Goal: Information Seeking & Learning: Find specific fact

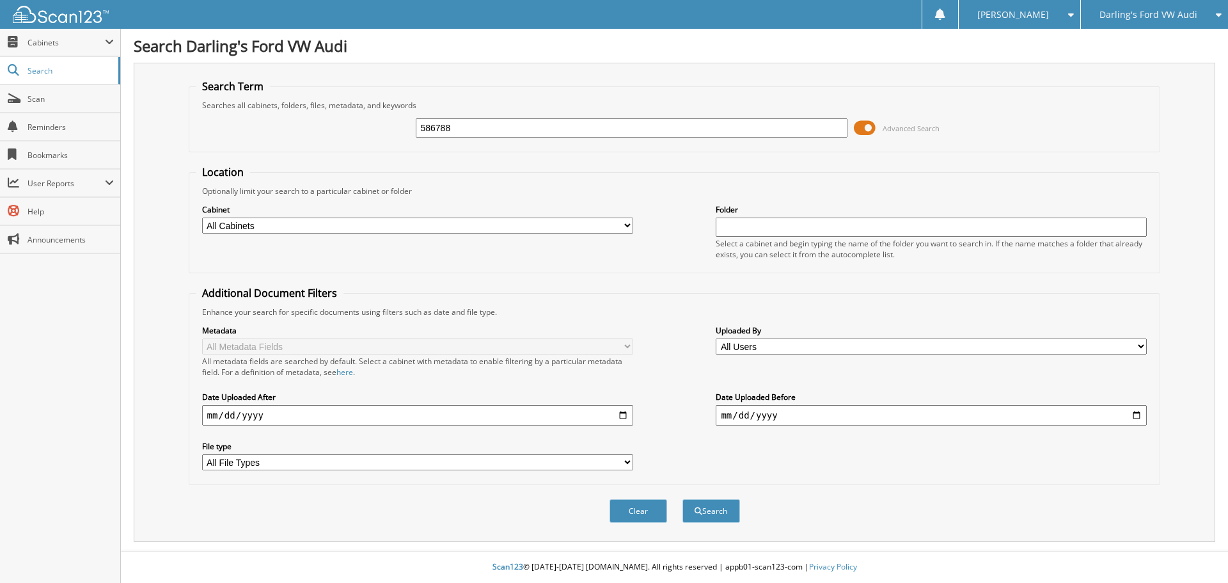
type input "586788"
click at [683, 499] on button "Search" at bounding box center [712, 511] width 58 height 24
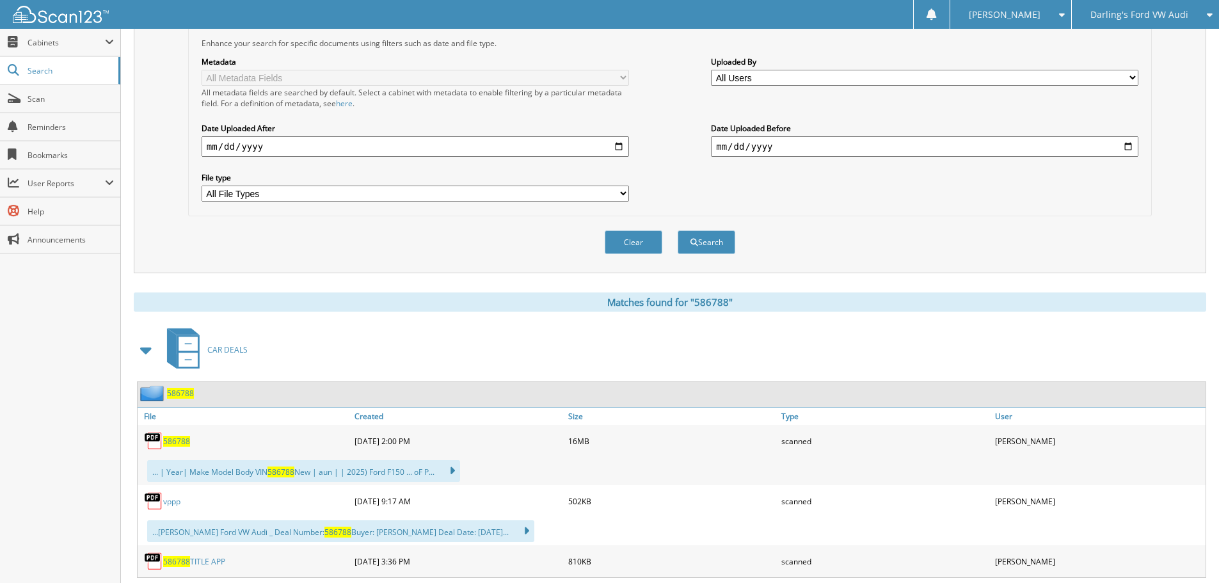
scroll to position [303, 0]
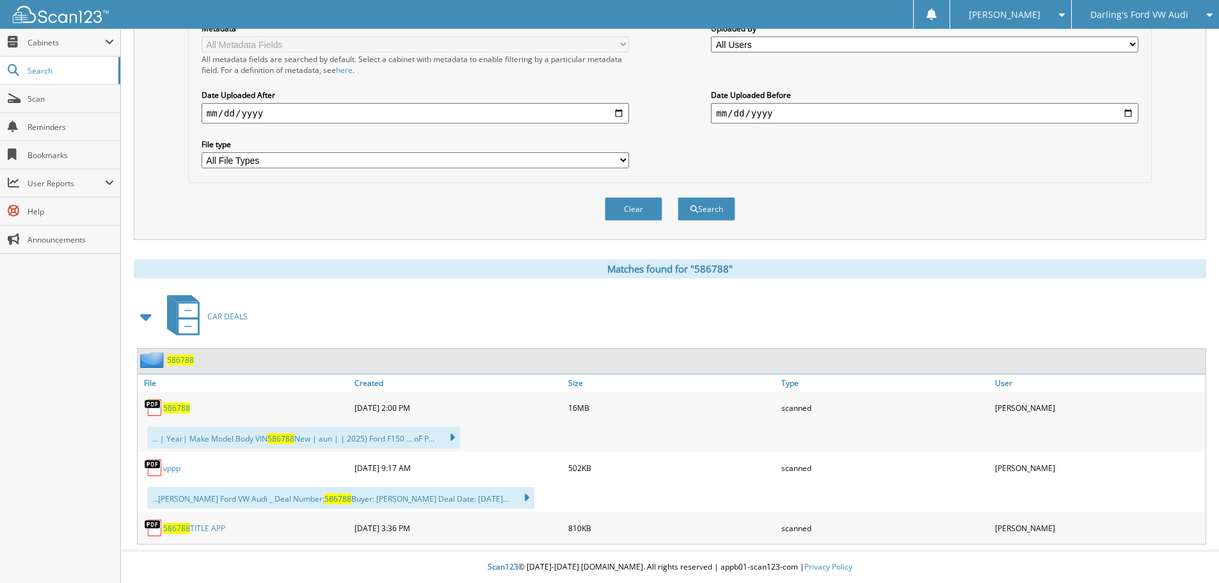
click at [171, 409] on span "586788" at bounding box center [176, 407] width 27 height 11
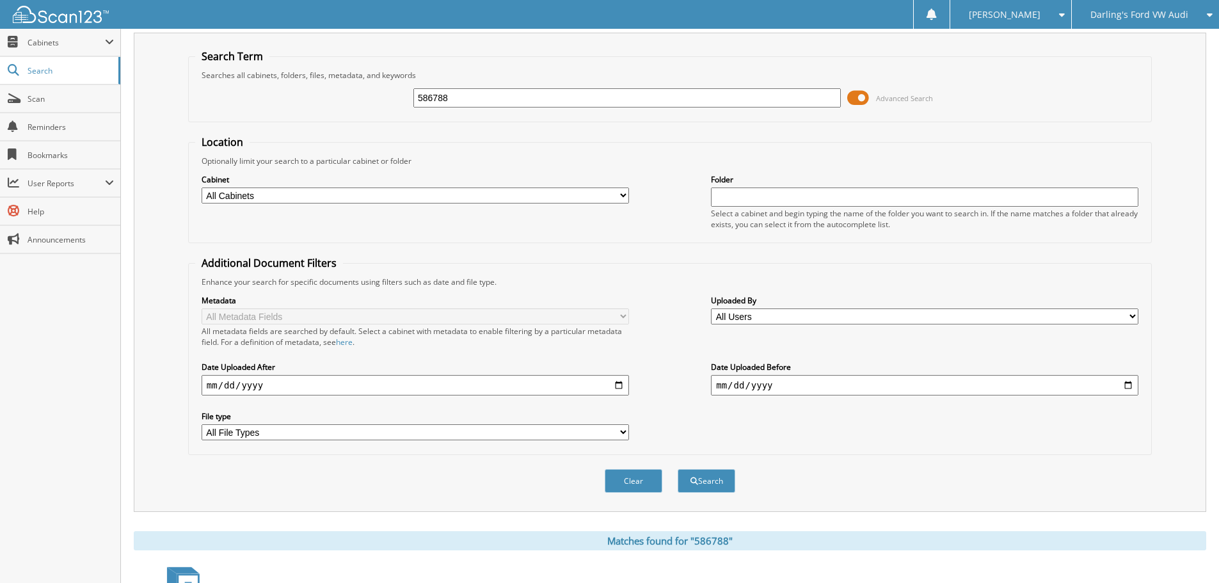
scroll to position [0, 0]
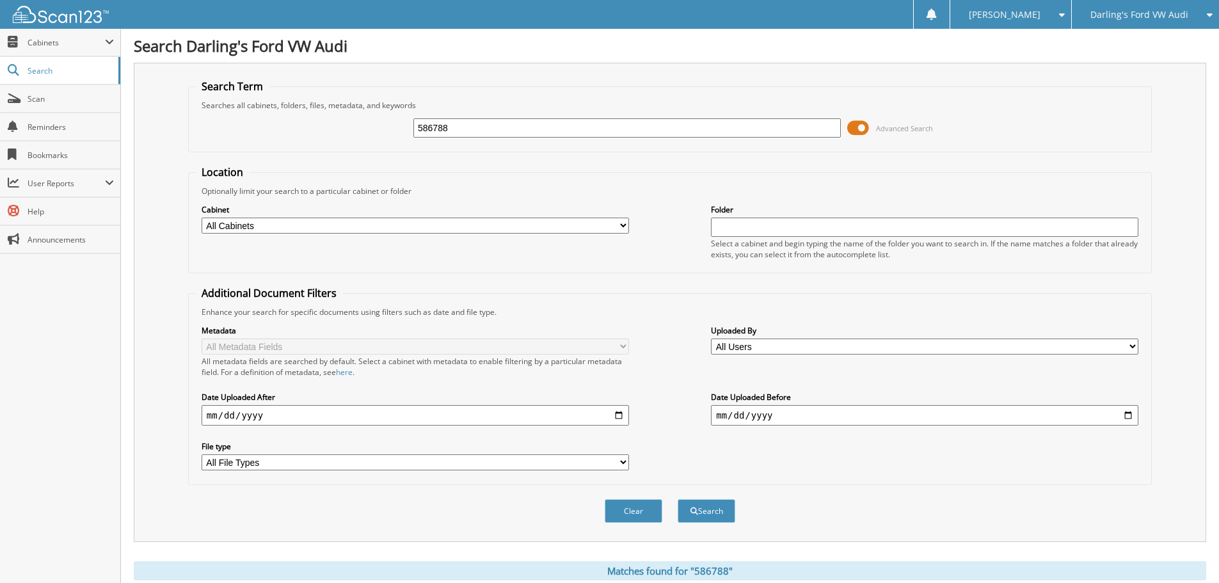
drag, startPoint x: 1012, startPoint y: 136, endPoint x: 1016, endPoint y: 131, distance: 6.9
click at [1014, 134] on div "586788 Advanced Search" at bounding box center [669, 128] width 949 height 35
click at [594, 123] on input "586788" at bounding box center [626, 127] width 427 height 19
type input "585383"
click at [677, 499] on button "Search" at bounding box center [706, 511] width 58 height 24
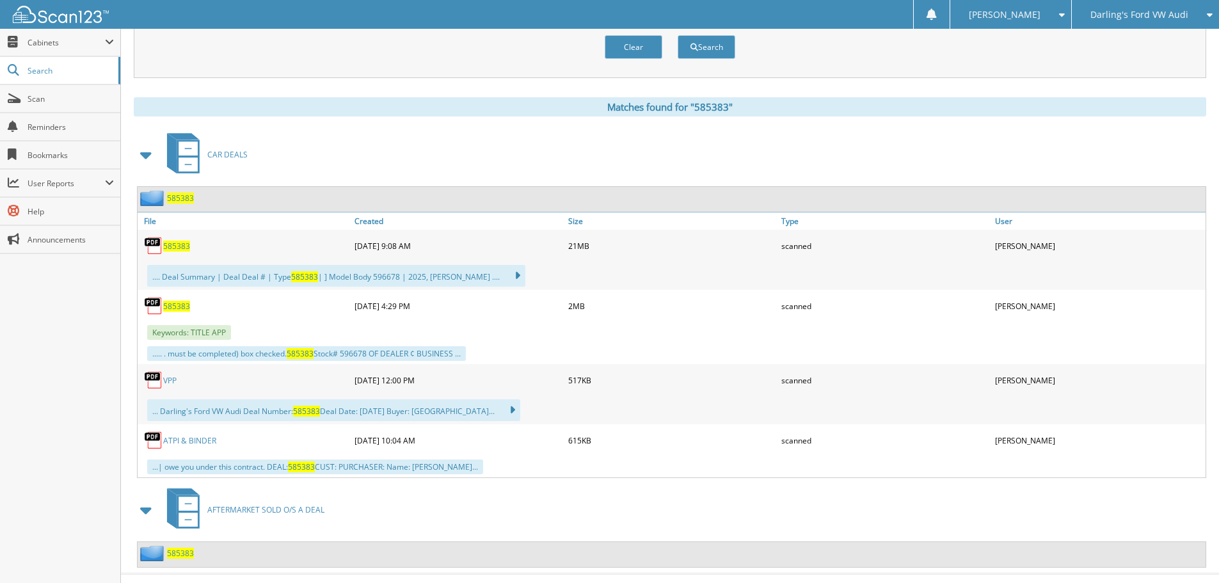
scroll to position [469, 0]
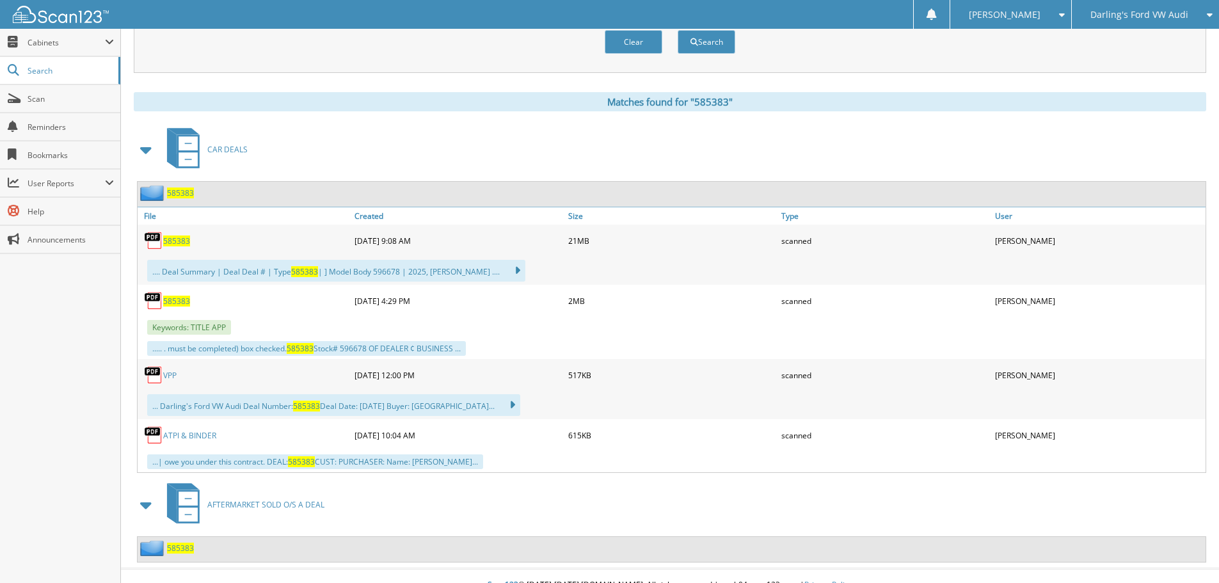
click at [173, 242] on span "585383" at bounding box center [176, 240] width 27 height 11
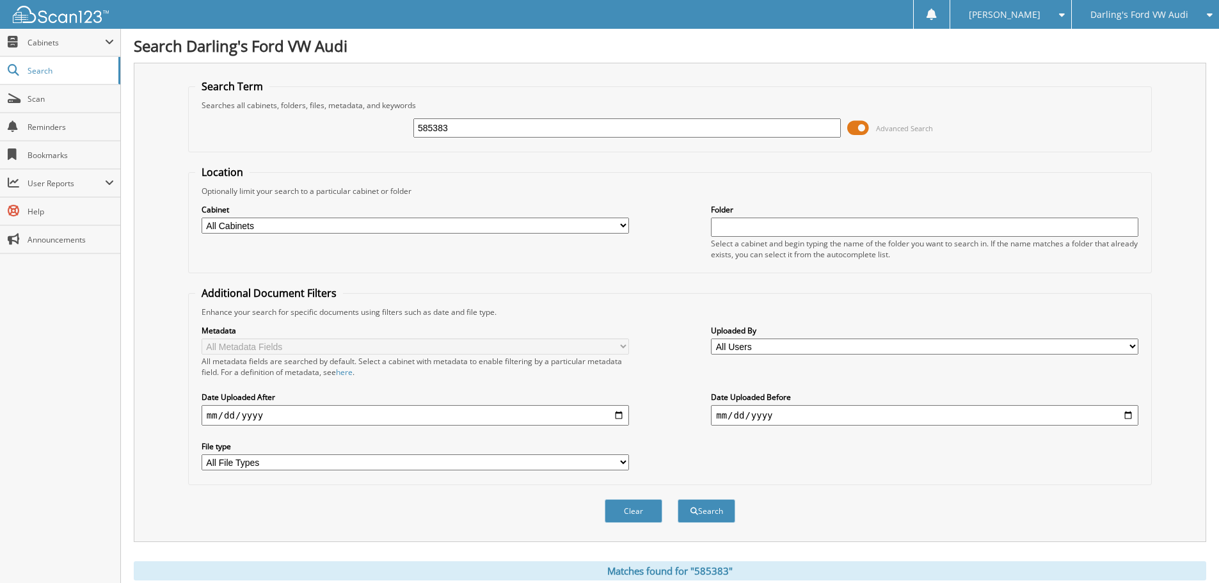
click at [571, 129] on input "585383" at bounding box center [626, 127] width 427 height 19
type input "585685"
click at [677, 499] on button "Search" at bounding box center [706, 511] width 58 height 24
click at [571, 129] on input "585685" at bounding box center [626, 127] width 427 height 19
type input "585684"
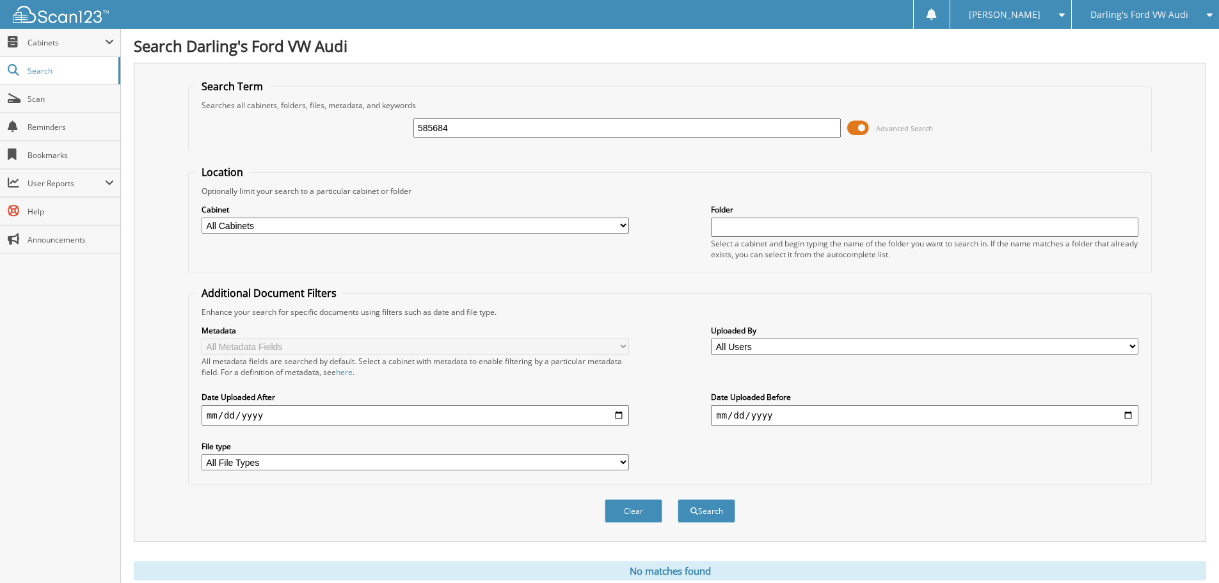
click at [677, 499] on button "Search" at bounding box center [706, 511] width 58 height 24
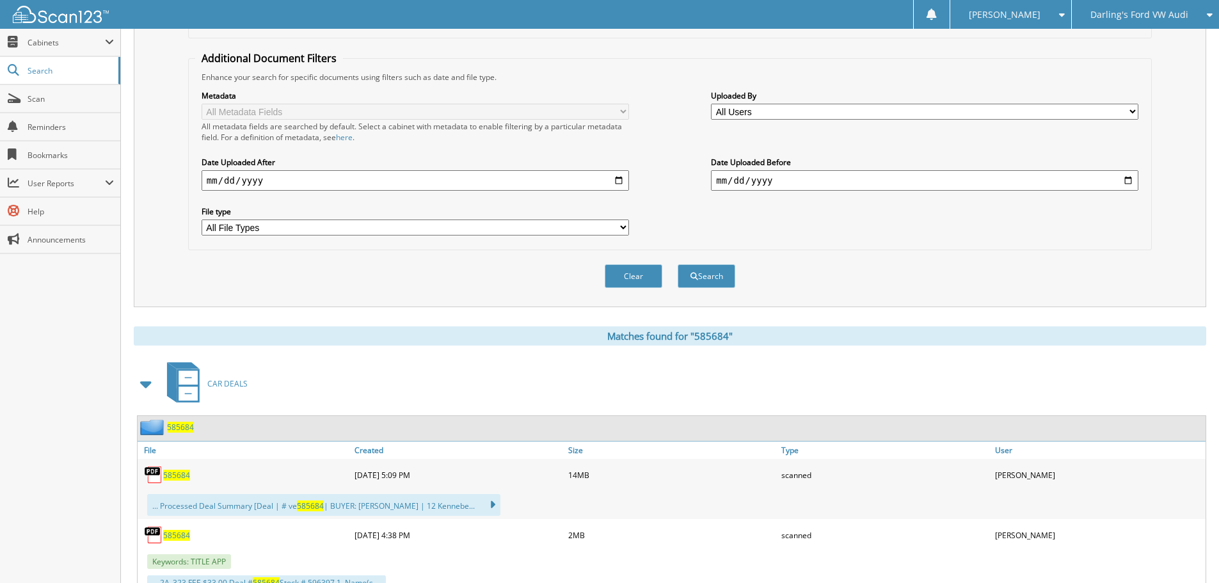
click at [178, 475] on span "585684" at bounding box center [176, 475] width 27 height 11
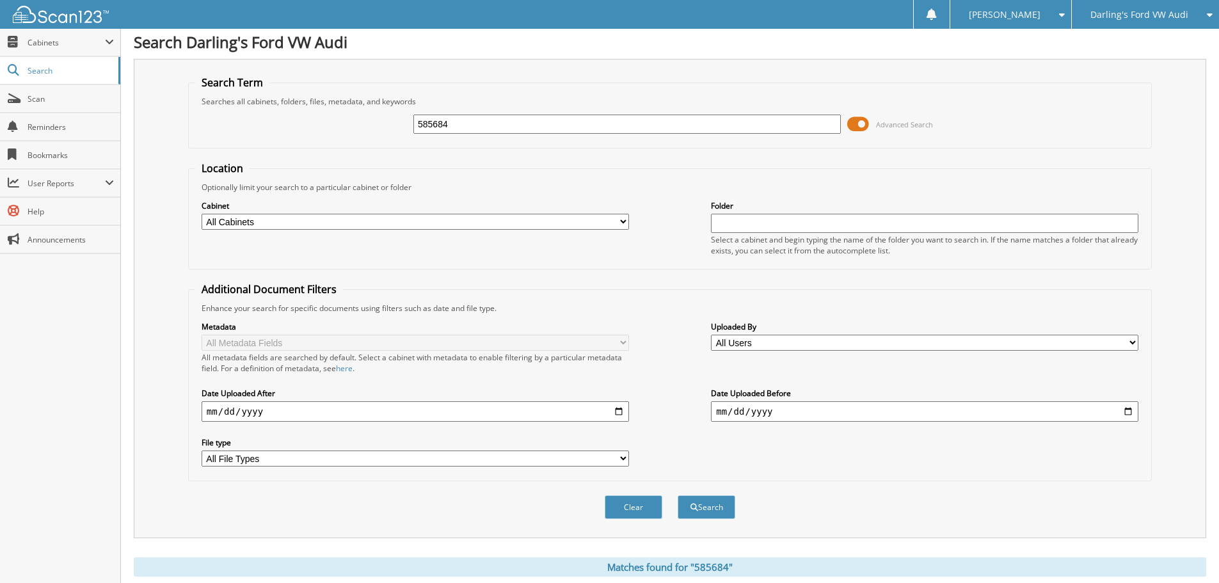
scroll to position [0, 0]
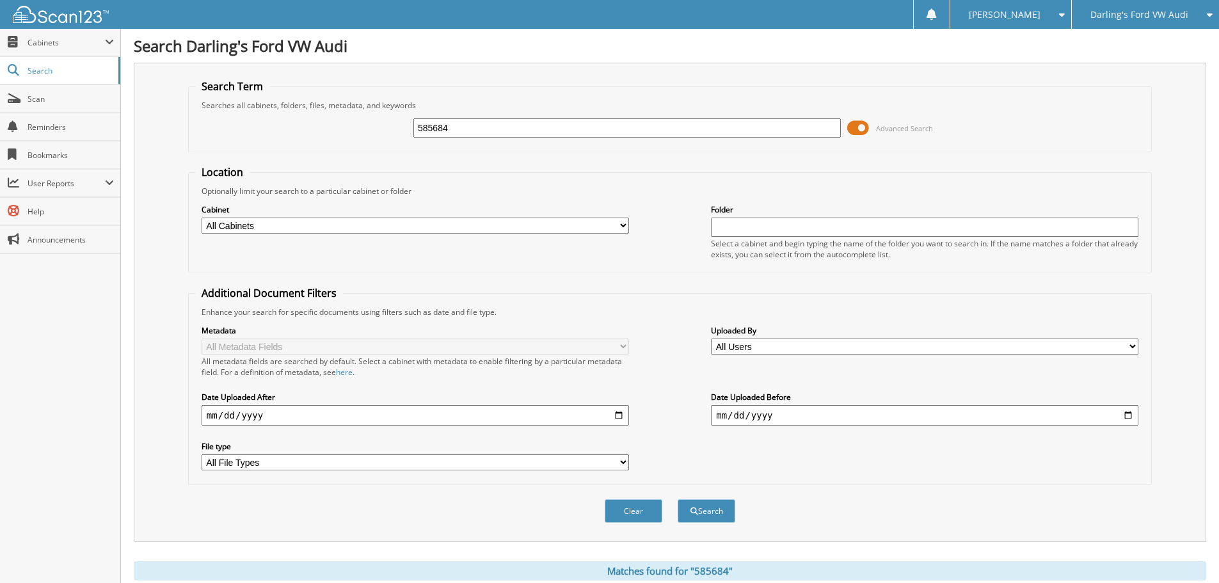
click at [496, 132] on input "585684" at bounding box center [626, 127] width 427 height 19
type input "587663"
click at [677, 499] on button "Search" at bounding box center [706, 511] width 58 height 24
